Goal: Information Seeking & Learning: Learn about a topic

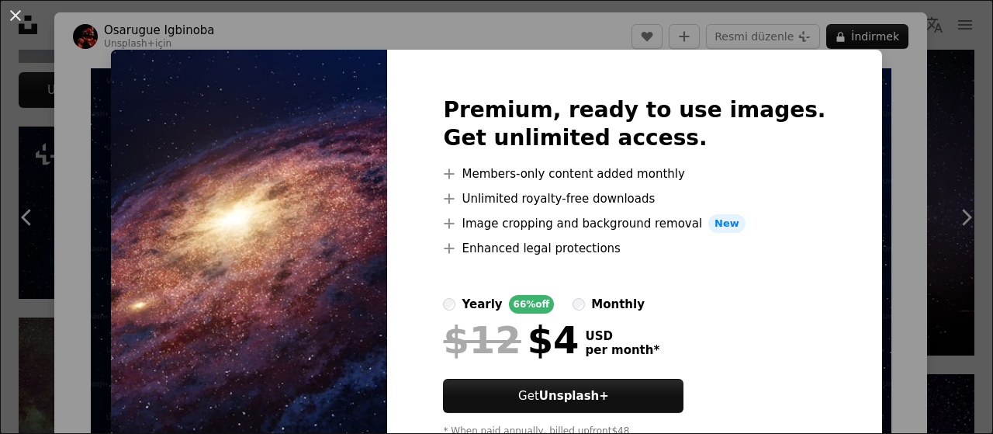
scroll to position [78, 0]
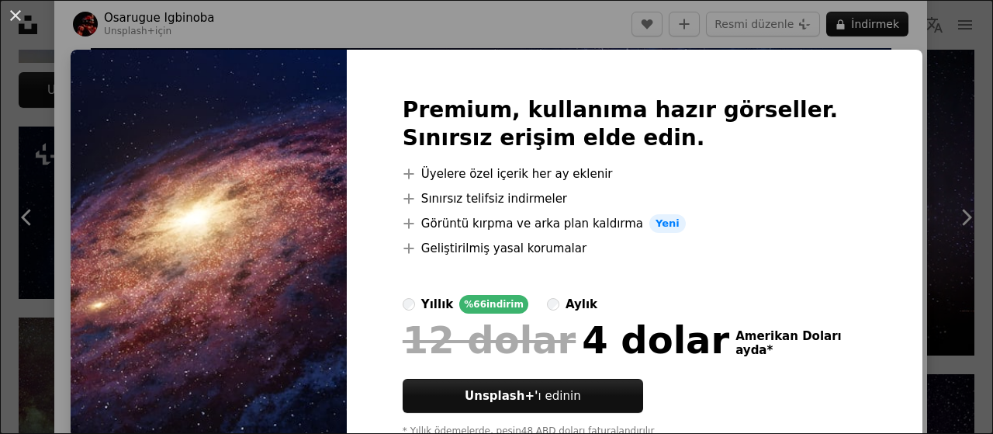
click at [898, 132] on div "An X shape Premium, kullanıma hazır görseller. Sınırsız erişim elde edin. A plu…" at bounding box center [496, 217] width 993 height 434
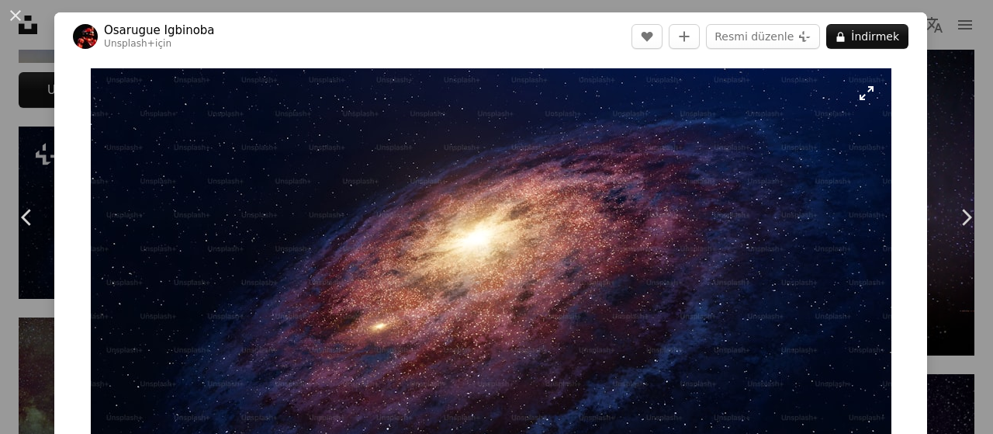
drag, startPoint x: 531, startPoint y: 255, endPoint x: 514, endPoint y: 240, distance: 23.6
click at [514, 240] on img "Bu görüntüyü yakınlaştırın" at bounding box center [491, 293] width 801 height 451
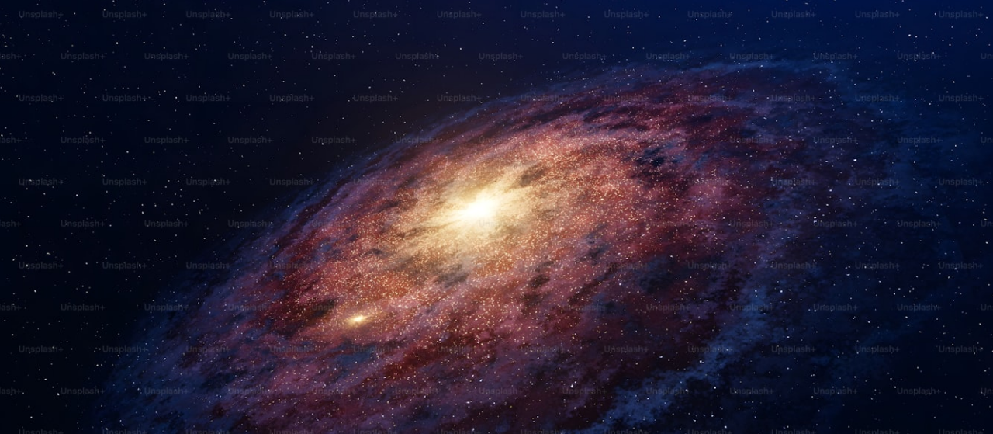
scroll to position [56, 0]
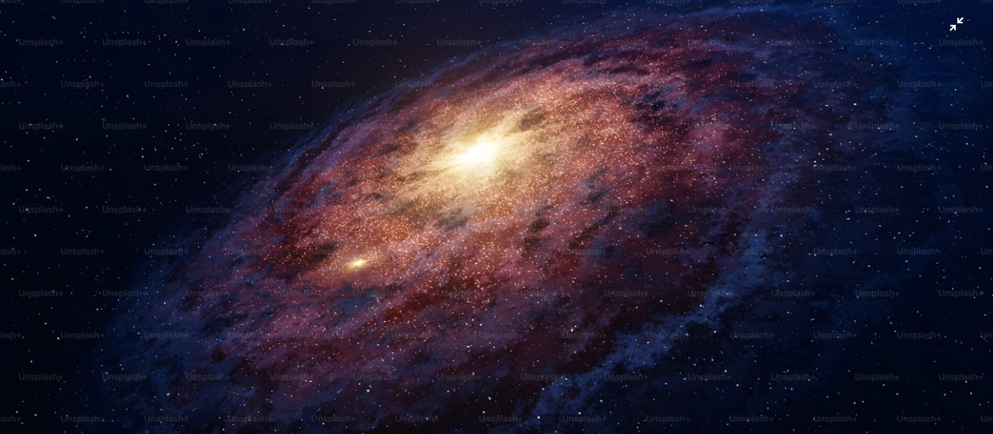
click at [504, 171] on img "Zoom out on this image" at bounding box center [496, 222] width 995 height 559
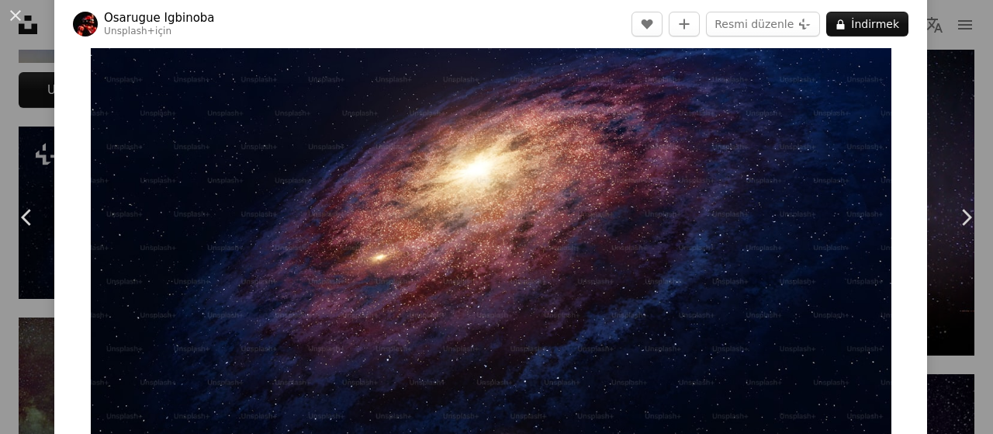
click at [478, 219] on img "Zoom in on this image" at bounding box center [491, 225] width 801 height 450
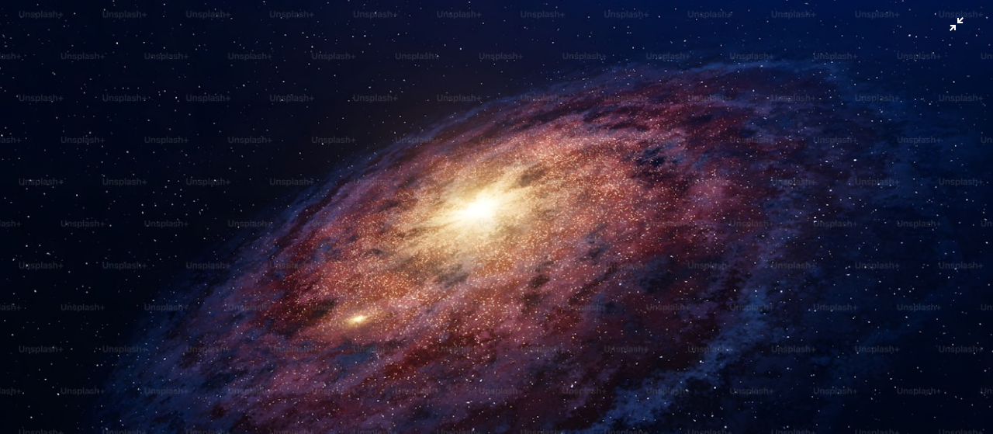
scroll to position [78, 0]
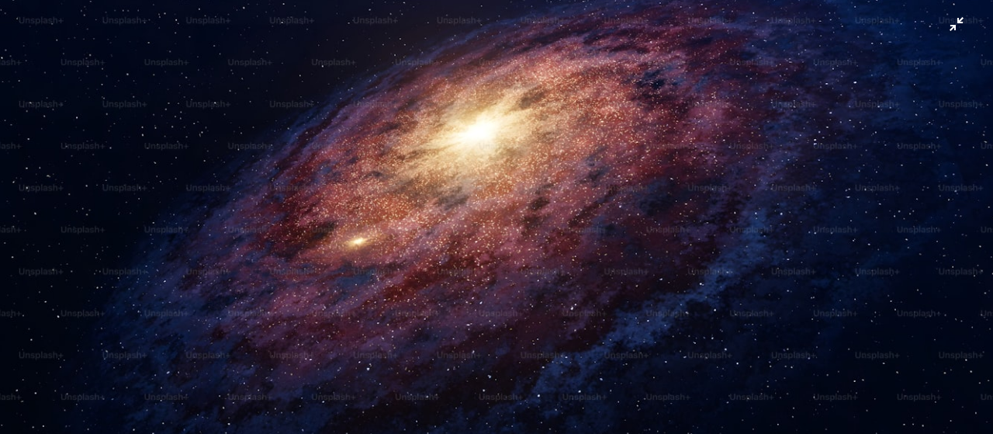
click at [532, 134] on img "Zoom out on this image" at bounding box center [496, 201] width 995 height 559
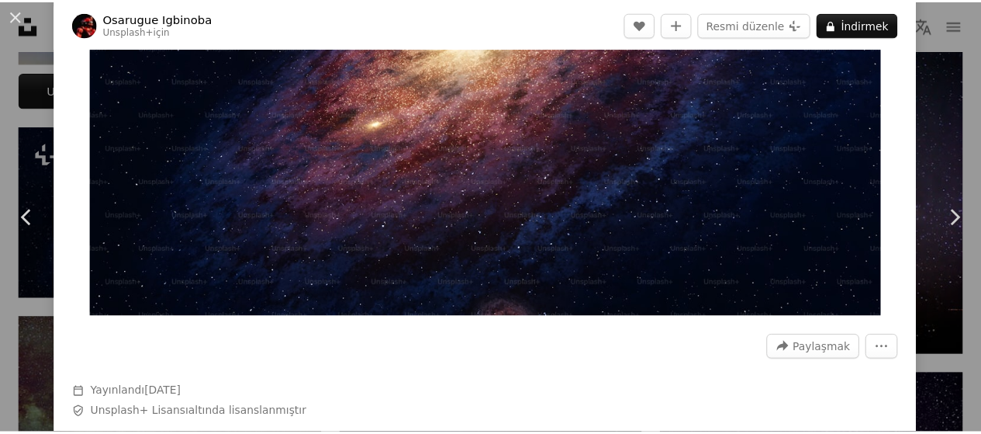
scroll to position [0, 0]
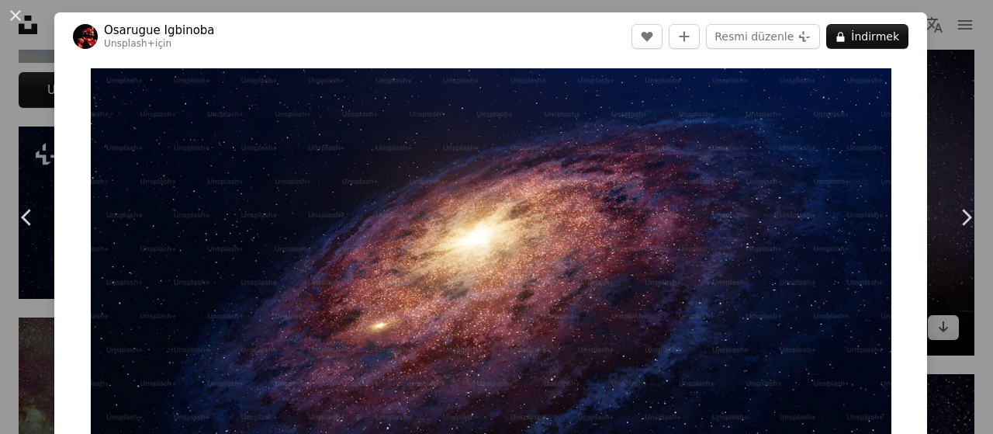
drag, startPoint x: 945, startPoint y: 109, endPoint x: 920, endPoint y: 94, distance: 29.3
click at [945, 109] on div "An X shape Chevron left Chevron right Osarugue Igbinoba Unsplash+ için A heart …" at bounding box center [496, 217] width 993 height 434
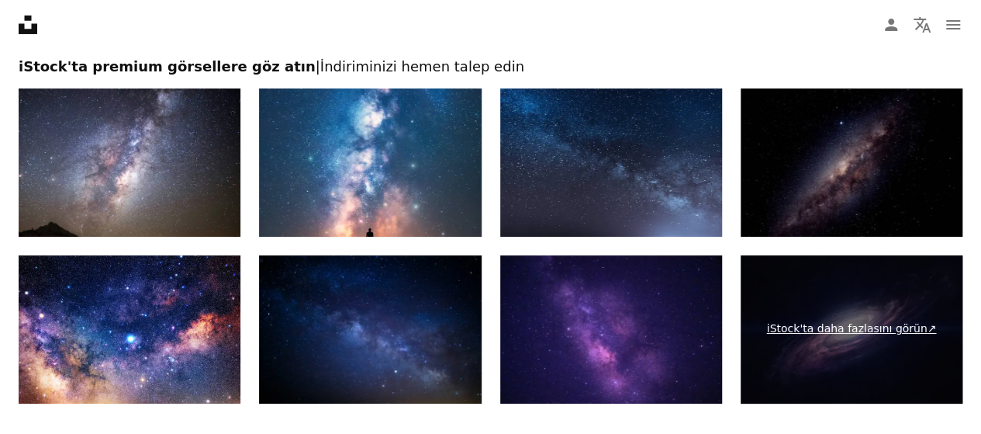
scroll to position [2871, 0]
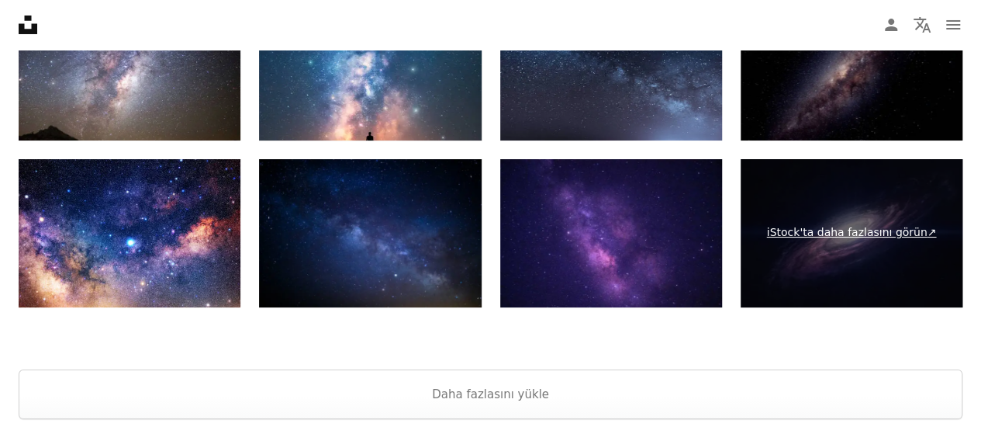
click at [828, 235] on font "iStock'ta daha fazlasını görün" at bounding box center [847, 232] width 161 height 12
